Goal: Check status: Check status

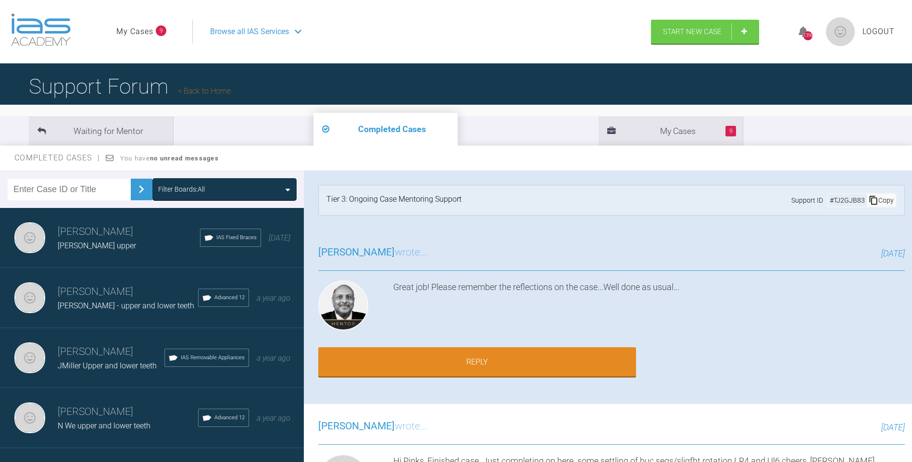
scroll to position [721, 0]
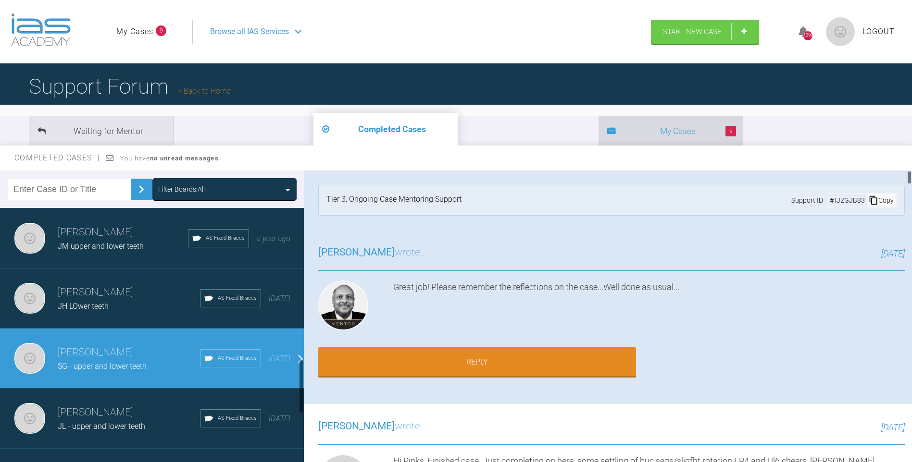
click at [598, 121] on li "9 My Cases" at bounding box center [670, 130] width 144 height 29
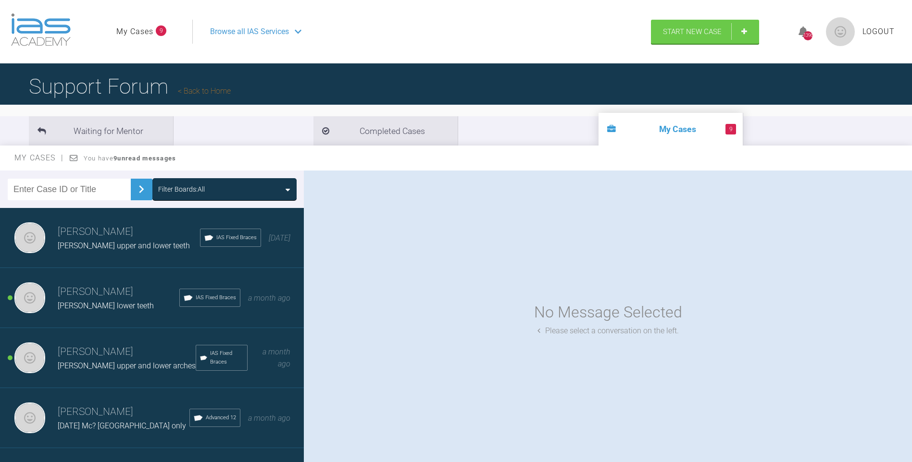
click at [103, 360] on div "[PERSON_NAME] upper and lower arches" at bounding box center [127, 366] width 138 height 12
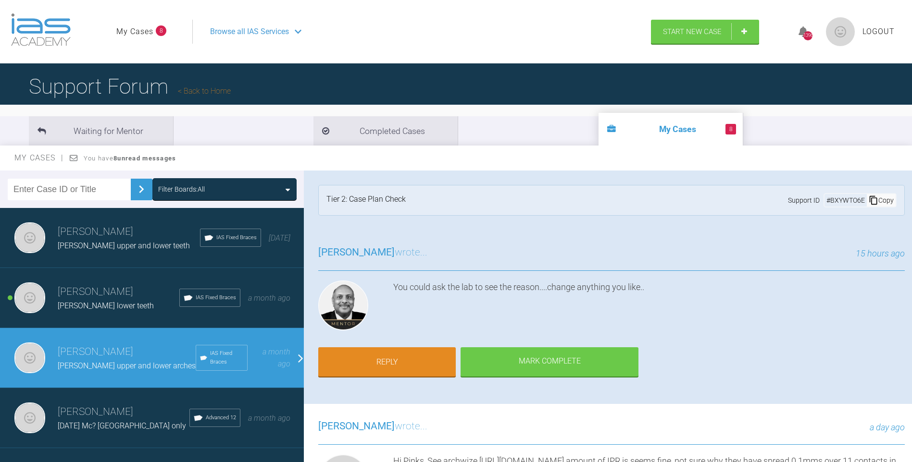
click at [125, 300] on div "[PERSON_NAME] lower teeth" at bounding box center [119, 306] width 122 height 12
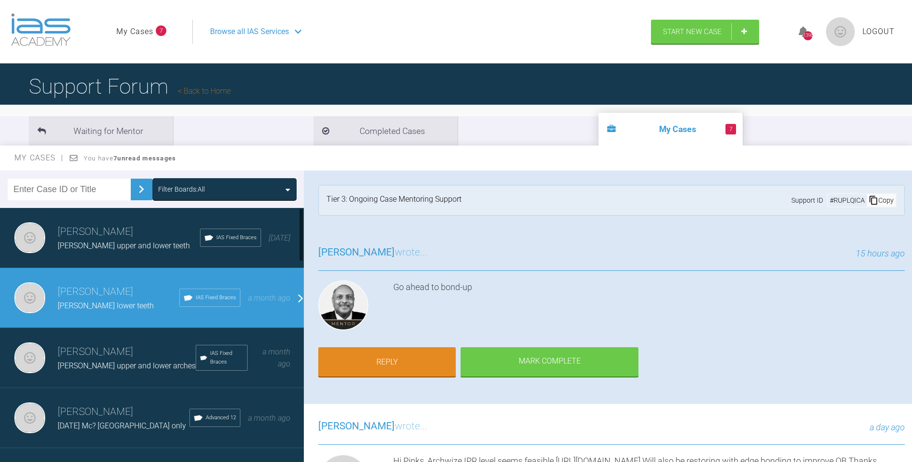
click at [126, 228] on h3 "[PERSON_NAME]" at bounding box center [129, 232] width 142 height 16
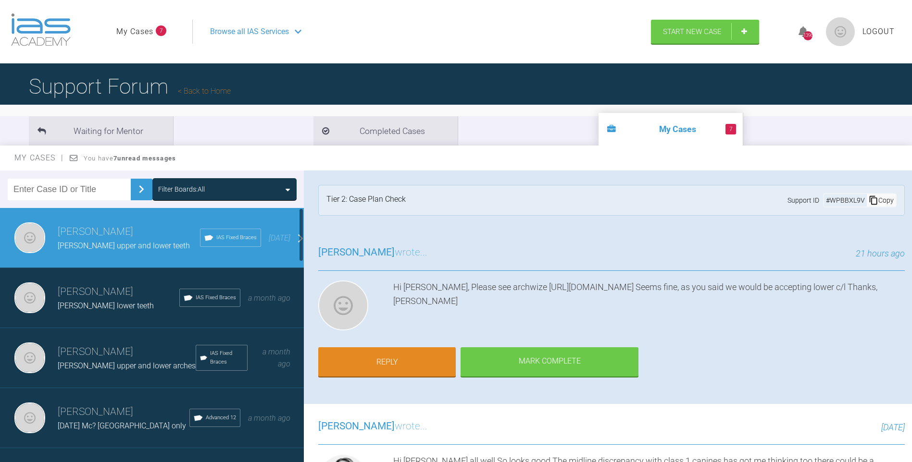
click at [111, 364] on span "[PERSON_NAME] upper and lower arches" at bounding box center [127, 365] width 138 height 9
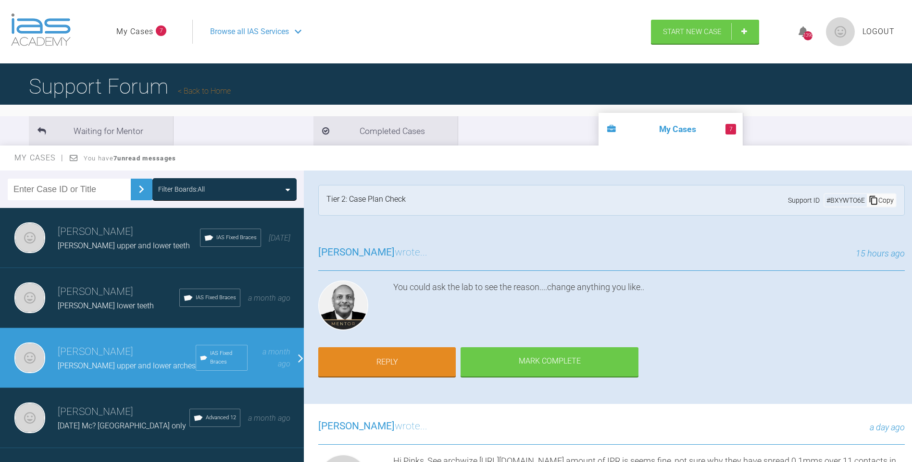
click at [130, 295] on h3 "[PERSON_NAME]" at bounding box center [119, 292] width 122 height 16
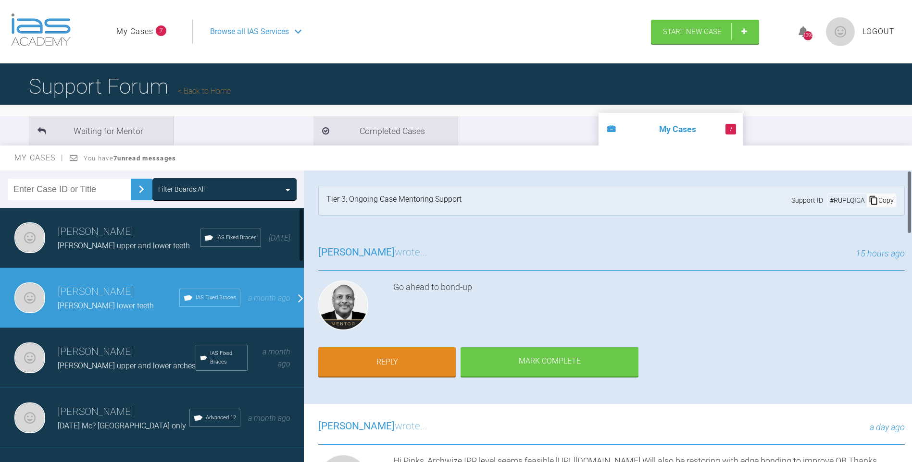
click at [96, 360] on div "[PERSON_NAME] upper and lower arches" at bounding box center [127, 366] width 138 height 12
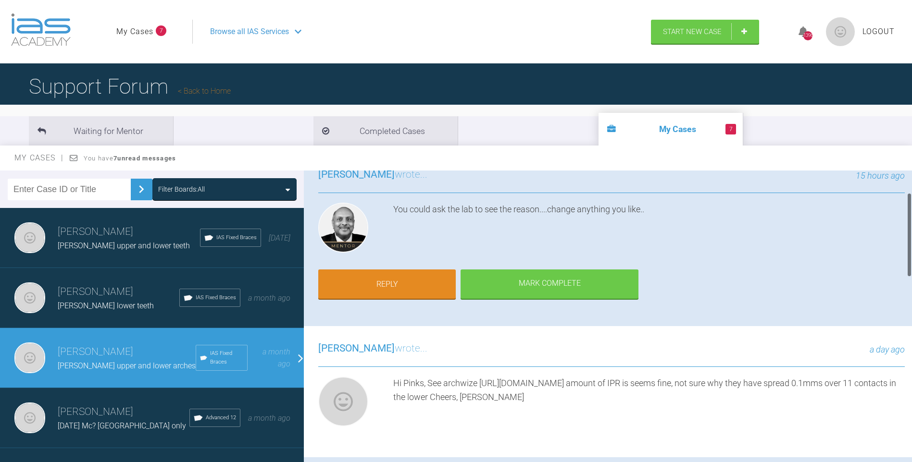
scroll to position [79, 0]
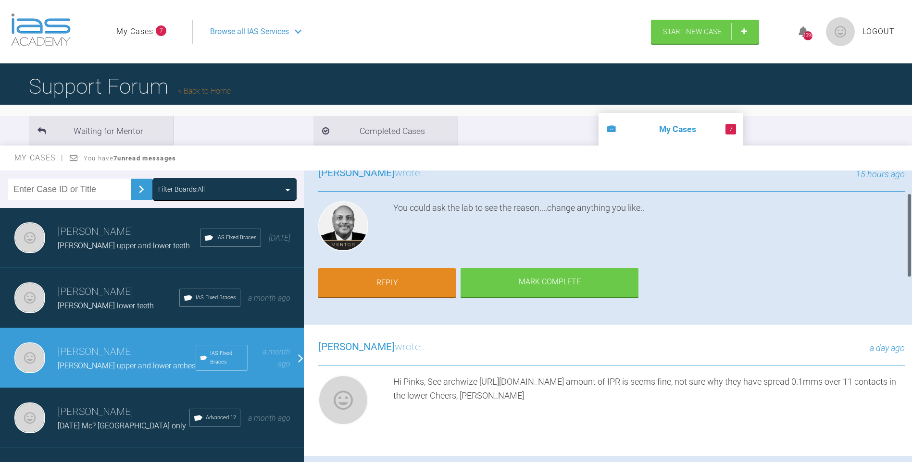
drag, startPoint x: 908, startPoint y: 206, endPoint x: 910, endPoint y: 224, distance: 17.8
click at [910, 224] on div at bounding box center [909, 235] width 3 height 85
